Goal: Check status

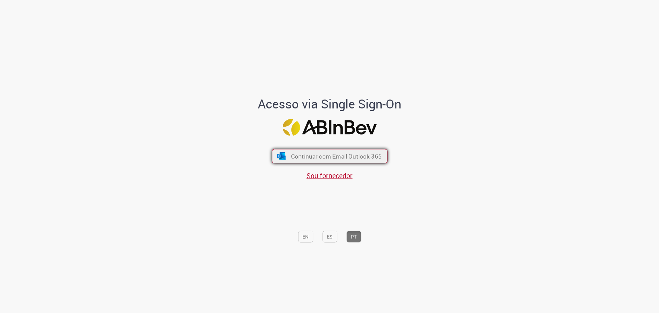
click at [332, 155] on span "Continuar com Email Outlook 365" at bounding box center [336, 156] width 91 height 8
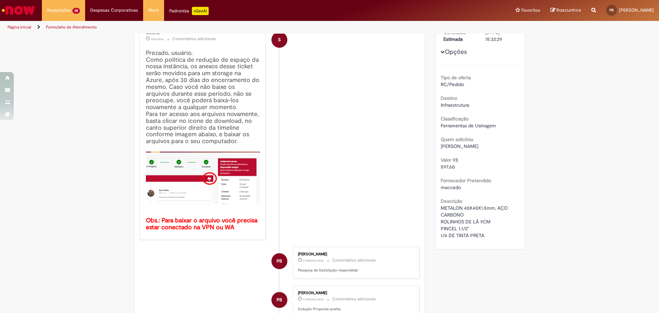
scroll to position [86, 0]
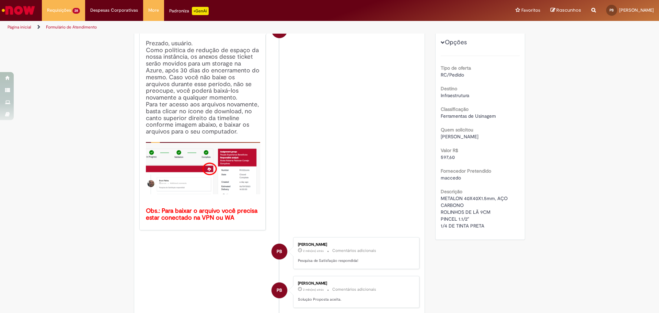
click at [319, 243] on div "[PERSON_NAME]" at bounding box center [355, 245] width 114 height 4
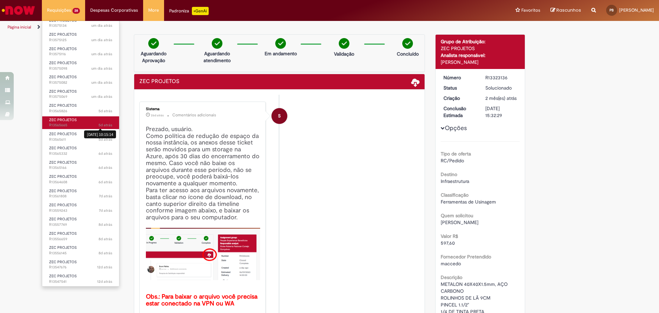
scroll to position [0, 0]
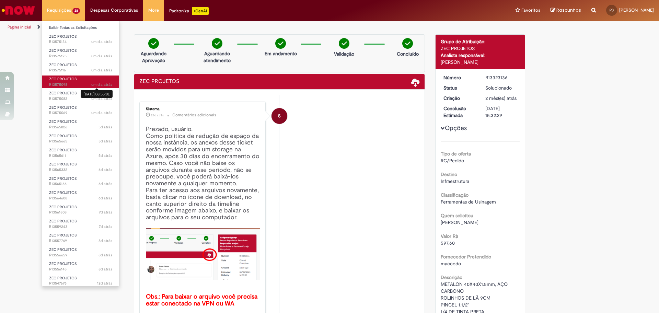
click at [92, 85] on sn-time-ago "um dia atrás um dia atrás [DATE] 08:55:01" at bounding box center [101, 84] width 21 height 5
click at [92, 85] on span "um dia atrás" at bounding box center [101, 84] width 21 height 5
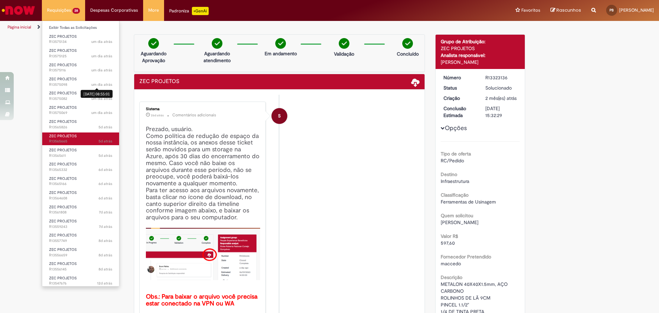
click at [80, 133] on link "ZEC PROJETOS 5d atrás 5 dias atrás R13565665" at bounding box center [80, 138] width 77 height 13
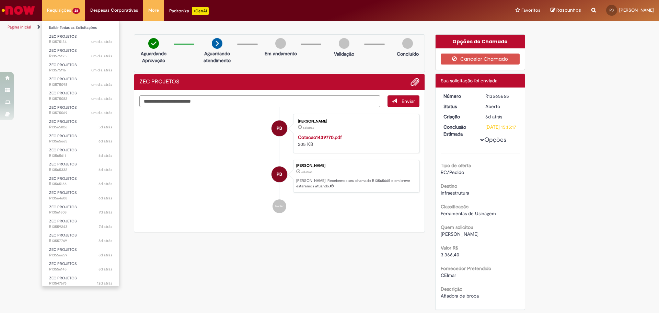
click at [68, 15] on li "Requisições 28 Exibir Todas as Solicitações ZEC PROJETOS um dia atrás um dia at…" at bounding box center [63, 10] width 43 height 21
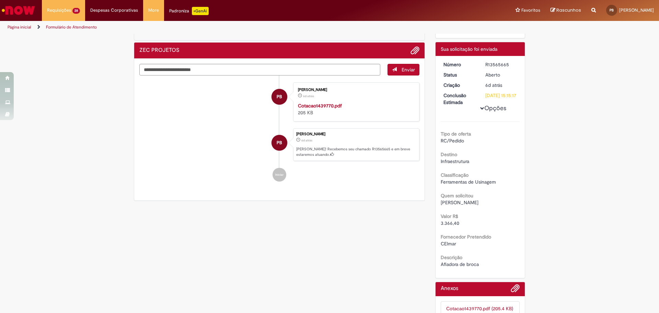
scroll to position [68, 0]
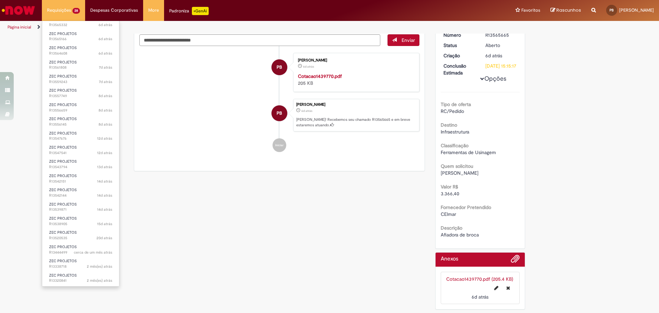
click at [54, 5] on li "Requisições 28 Exibir Todas as Solicitações ZEC PROJETOS um dia atrás um dia at…" at bounding box center [63, 10] width 43 height 21
click at [76, 35] on span "ZEC PROJETOS" at bounding box center [63, 33] width 28 height 5
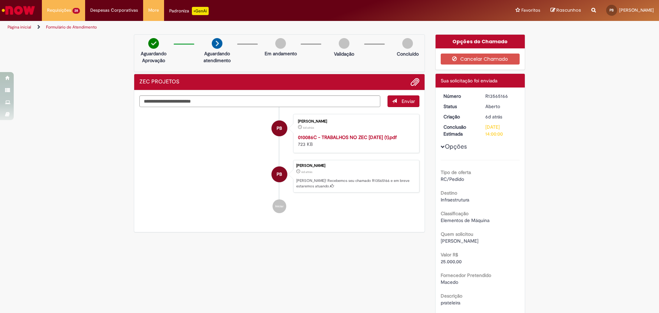
click at [360, 137] on strong "010086C - TRABALHOS NO ZEC [DATE] (1).pdf" at bounding box center [347, 137] width 99 height 6
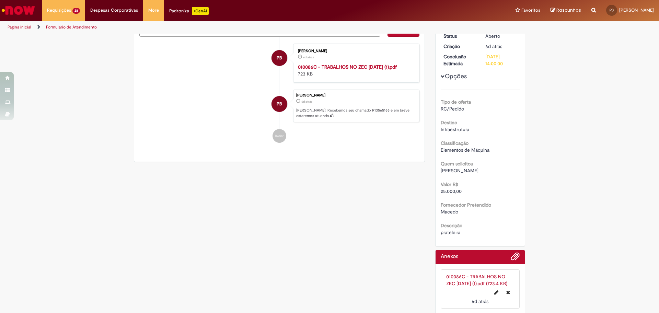
scroll to position [75, 0]
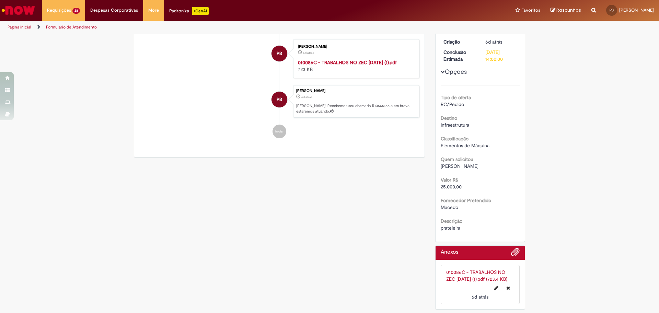
click at [298, 59] on link "010086C - TRABALHOS NO ZEC [DATE] (1).pdf" at bounding box center [347, 62] width 99 height 6
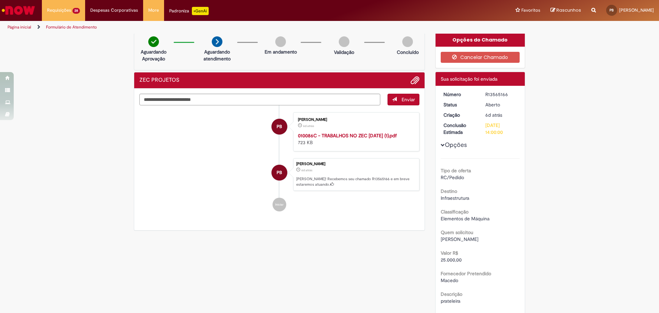
scroll to position [0, 0]
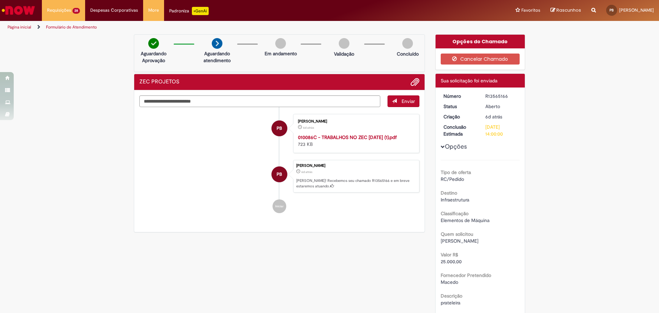
drag, startPoint x: 440, startPoint y: 13, endPoint x: 281, endPoint y: 49, distance: 163.1
